Goal: Find specific page/section: Find specific page/section

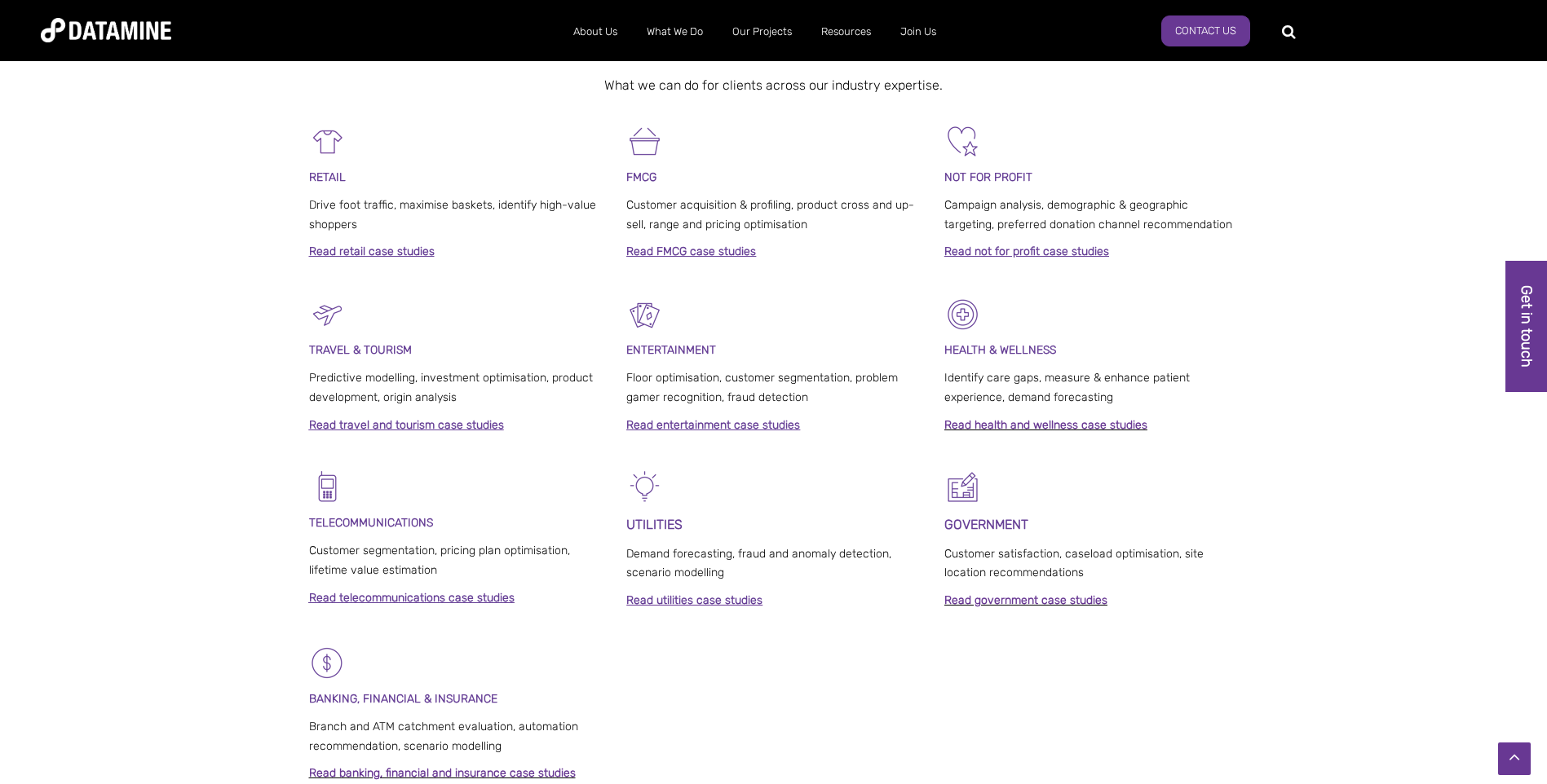
scroll to position [1203, 0]
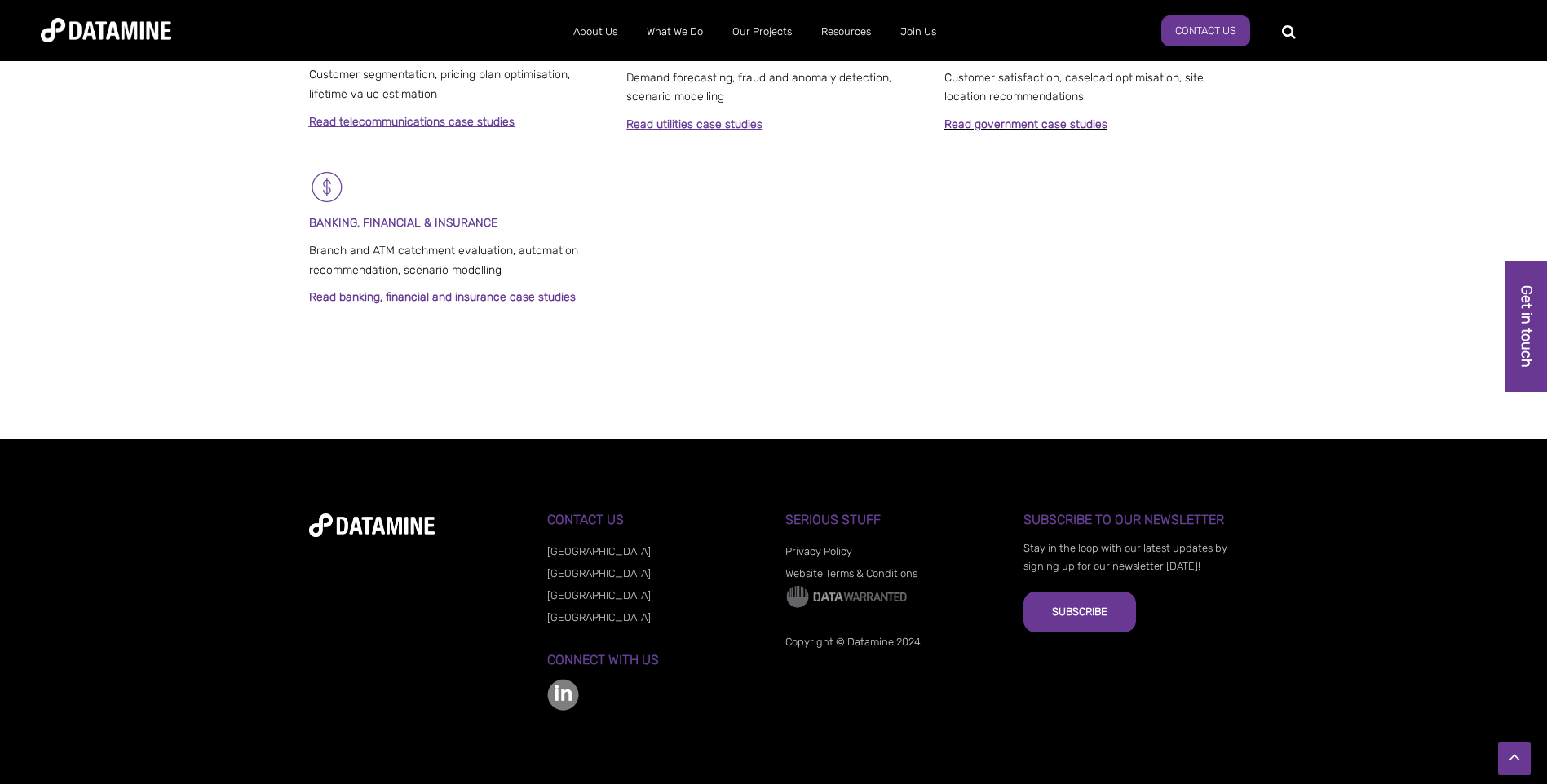
click at [1083, 528] on div "Subscribe to our Newsletter Stay in the loop with our latest updates by signing…" at bounding box center [1131, 544] width 215 height 63
click at [1083, 553] on p "Stay in the loop with our latest updates by signing up for our newsletter [DATE…" at bounding box center [1131, 558] width 215 height 35
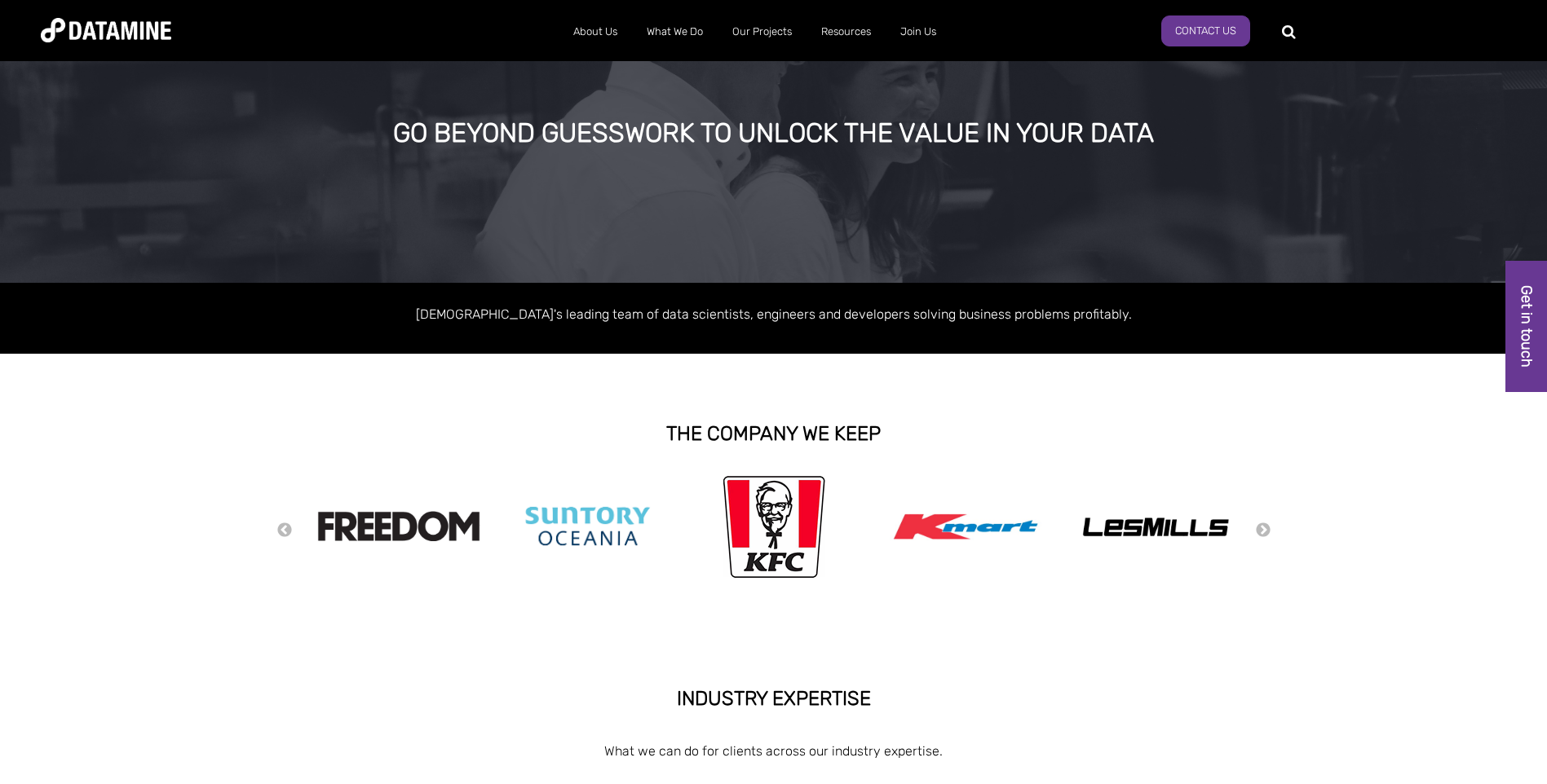
scroll to position [0, 0]
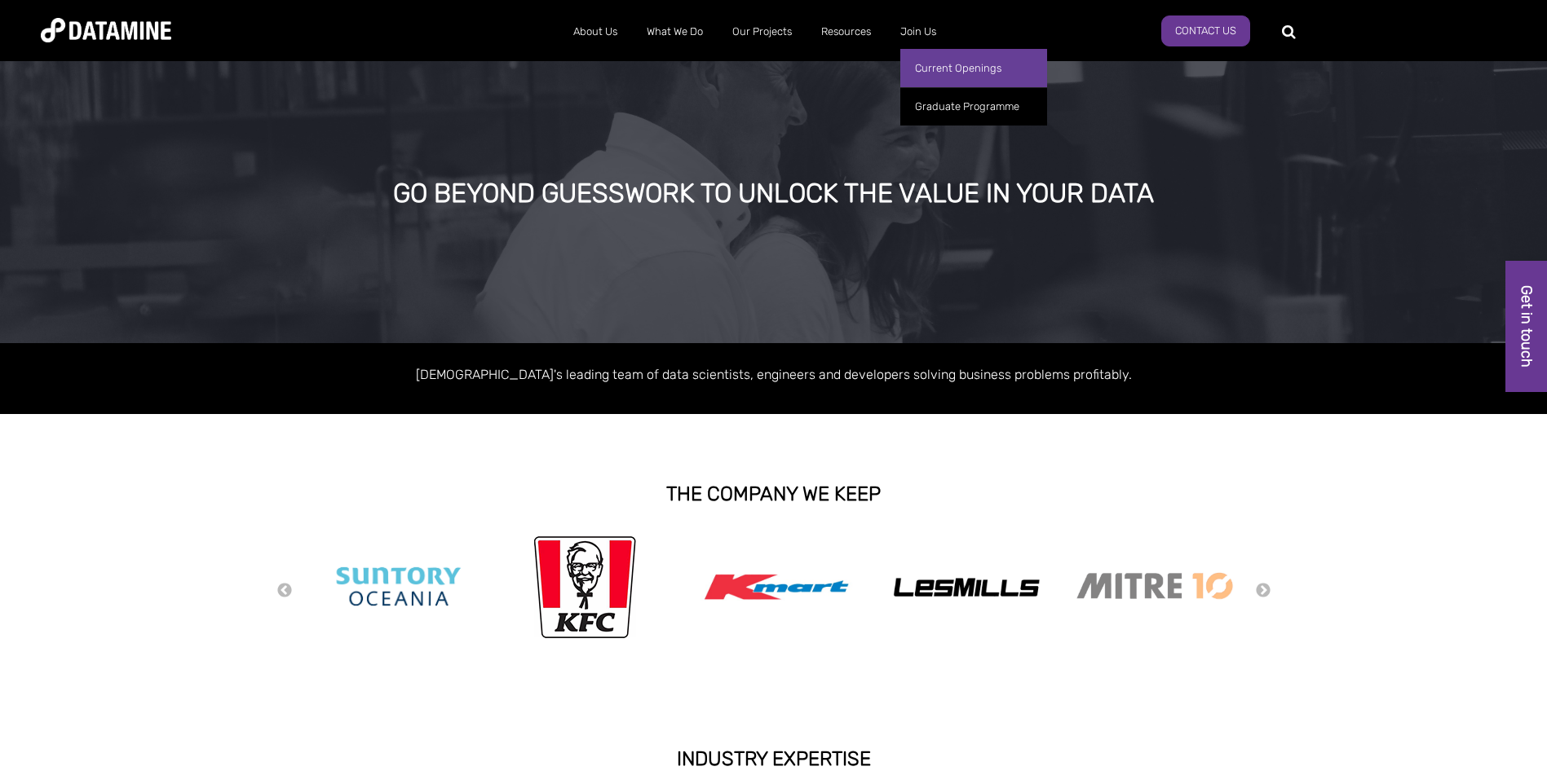
click at [915, 76] on link "Current Openings" at bounding box center [973, 67] width 146 height 38
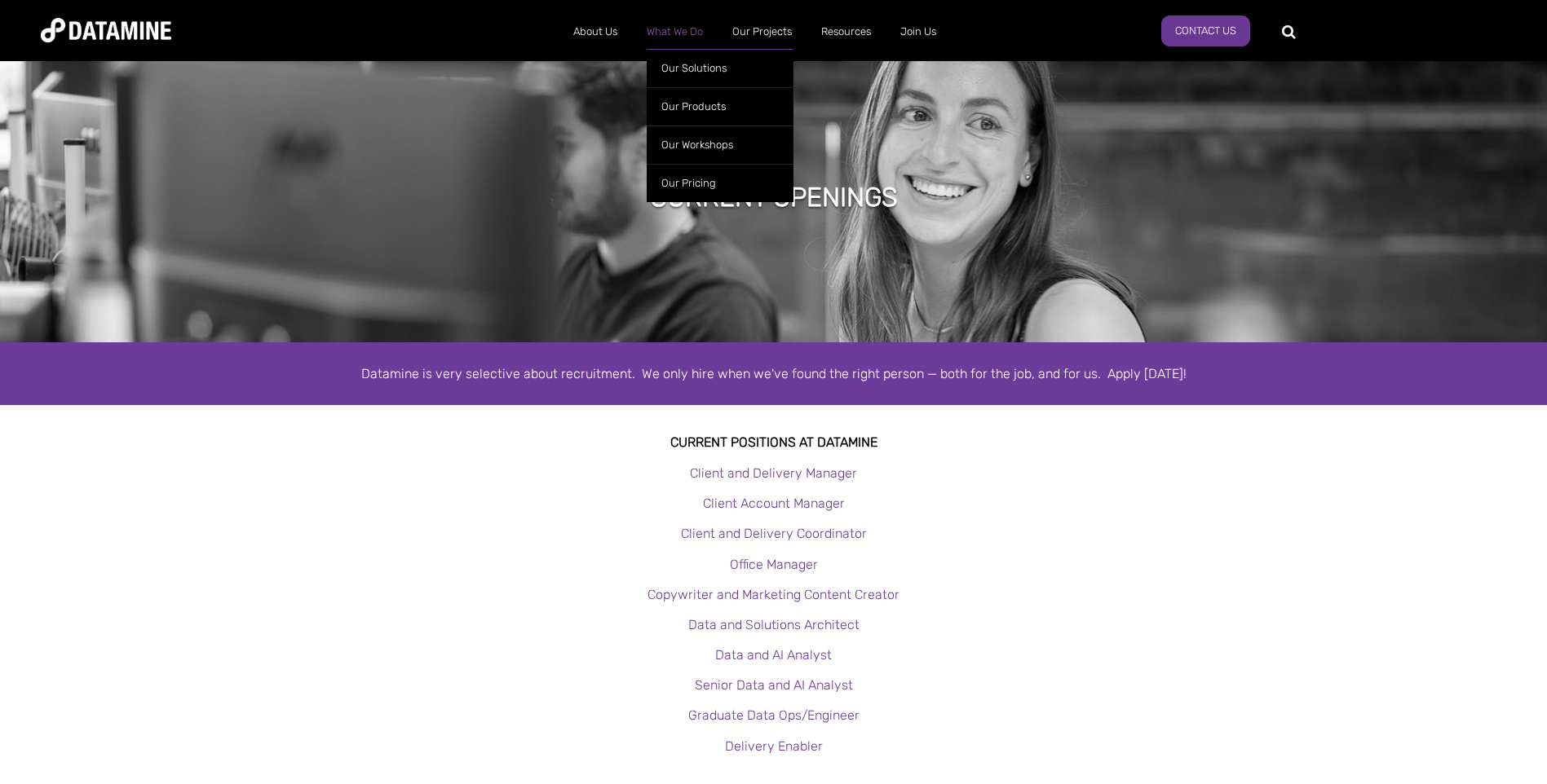
click at [675, 23] on link "What We Do" at bounding box center [675, 32] width 86 height 43
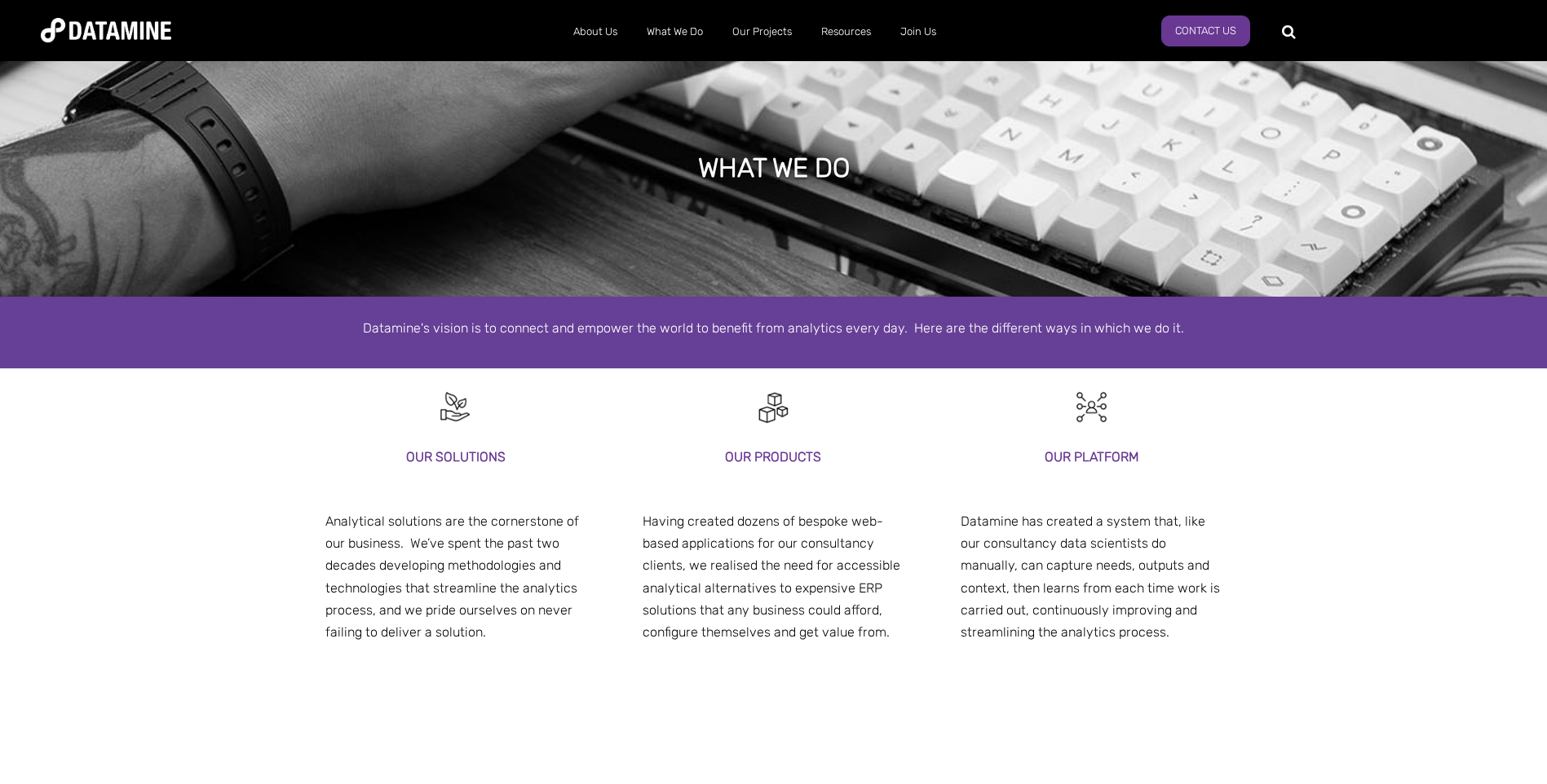
scroll to position [82, 0]
